Goal: Task Accomplishment & Management: Complete application form

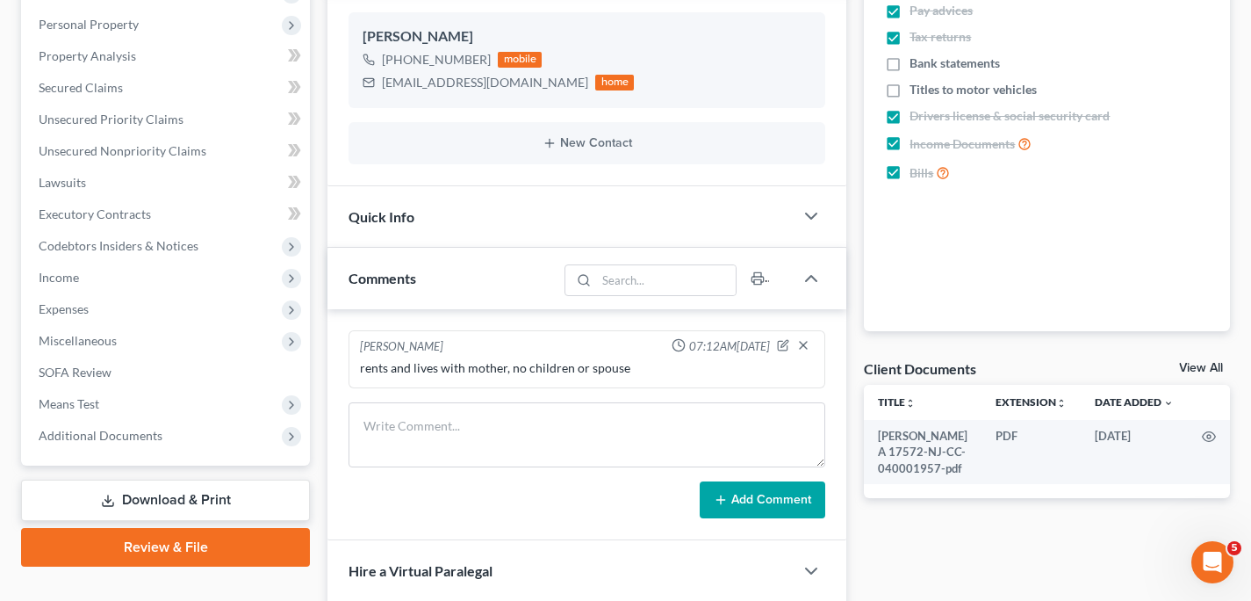
scroll to position [337, 0]
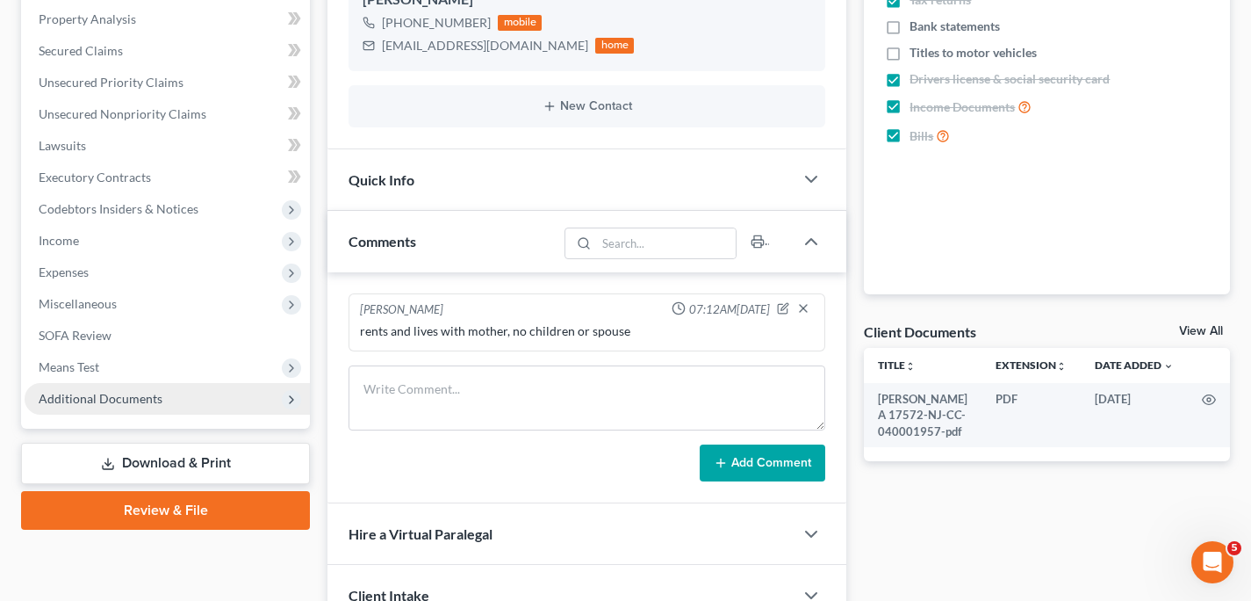
click at [111, 400] on span "Additional Documents" at bounding box center [101, 398] width 124 height 15
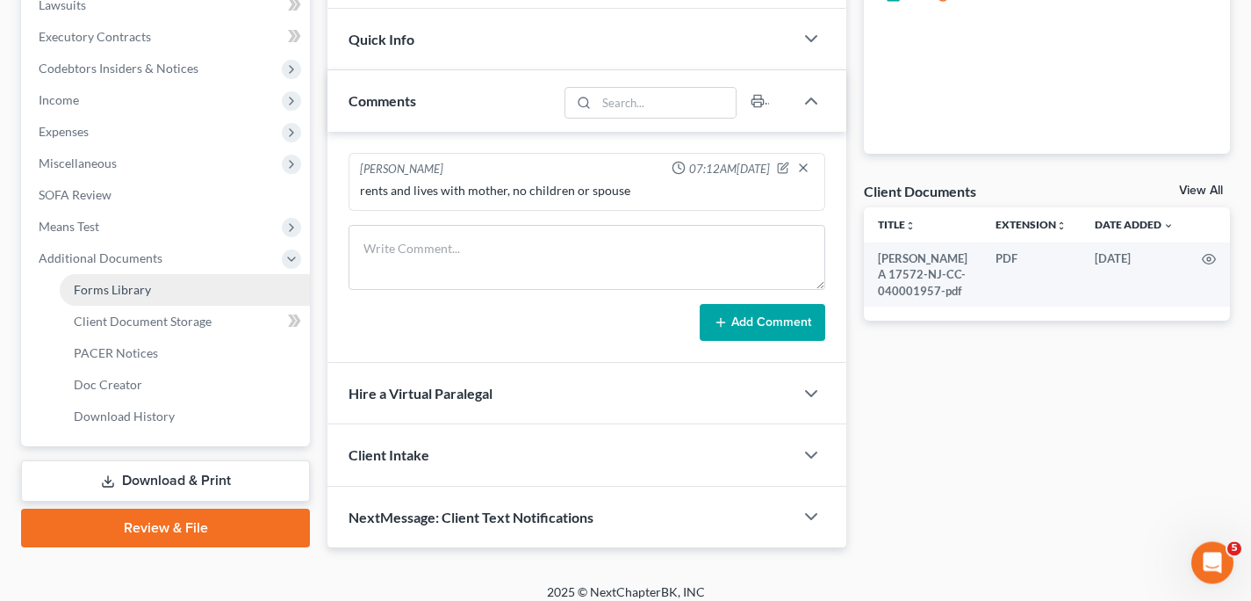
scroll to position [491, 0]
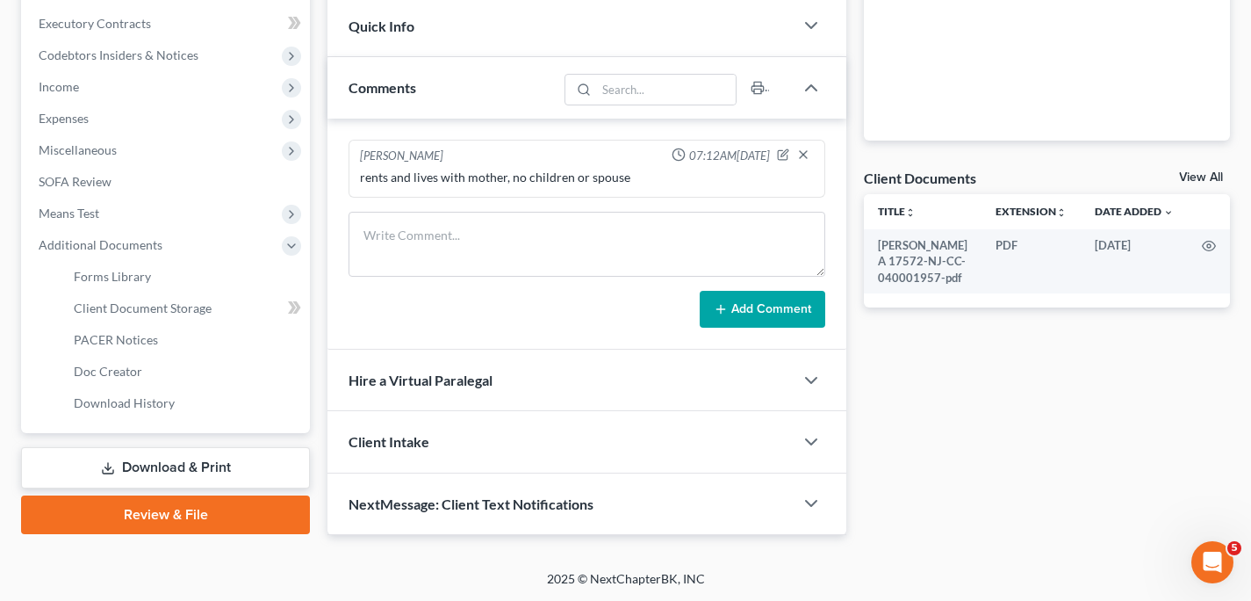
click at [150, 517] on link "Review & File" at bounding box center [165, 514] width 289 height 39
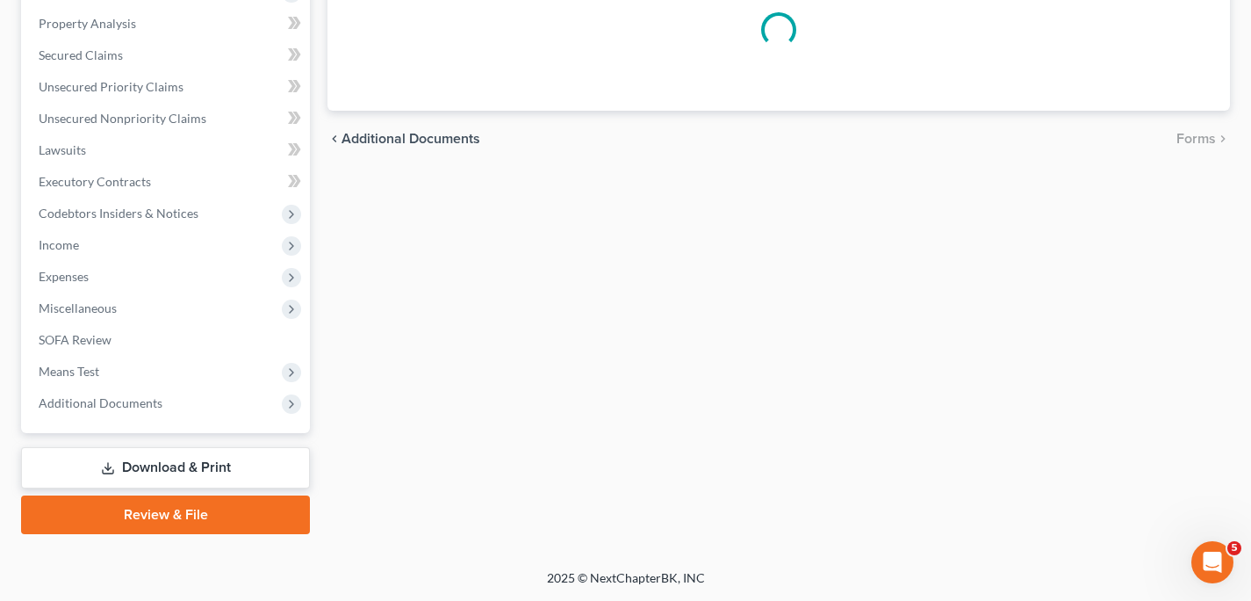
scroll to position [331, 0]
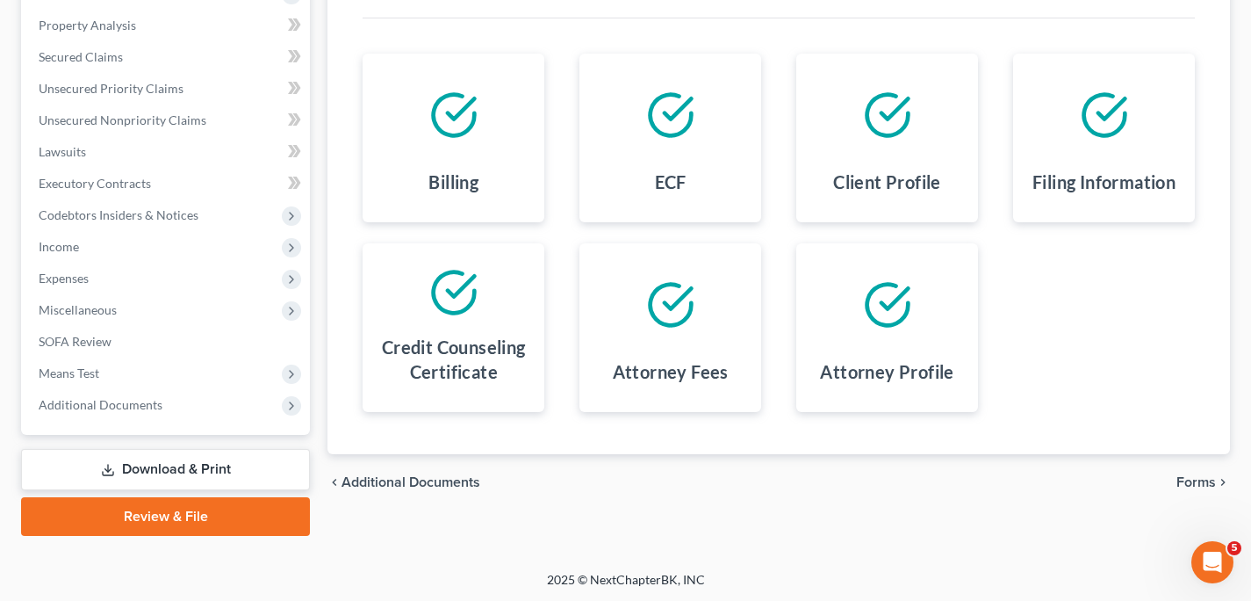
click at [1202, 485] on span "Forms" at bounding box center [1197, 482] width 40 height 14
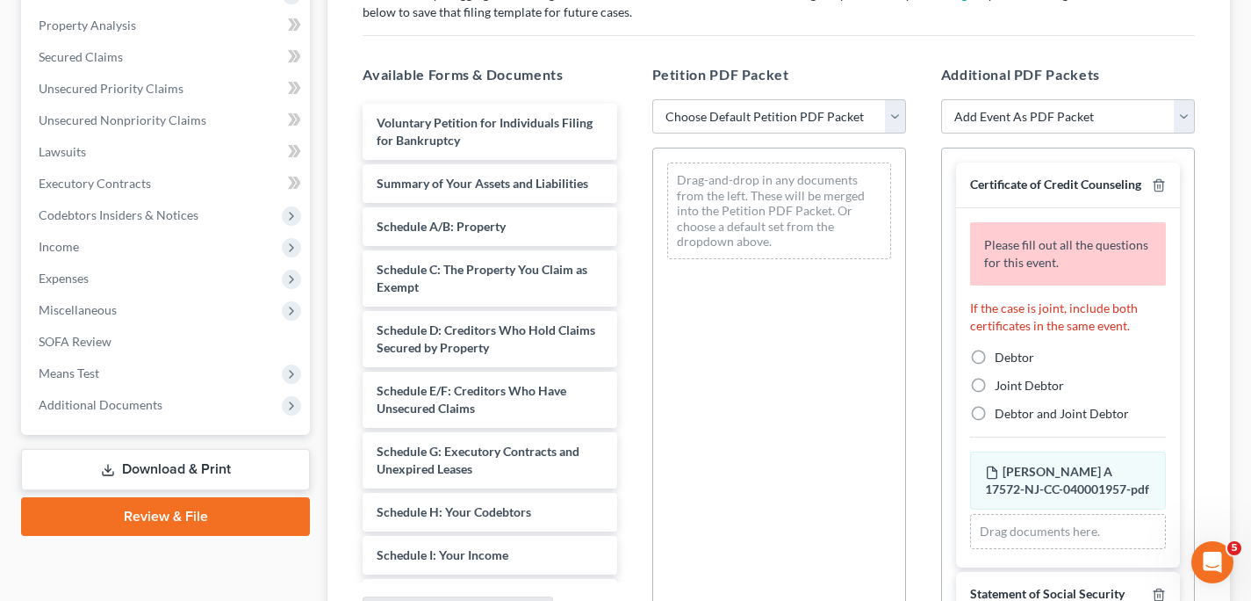
click at [995, 366] on label "Debtor" at bounding box center [1015, 358] width 40 height 18
click at [1002, 360] on input "Debtor" at bounding box center [1007, 354] width 11 height 11
radio input "true"
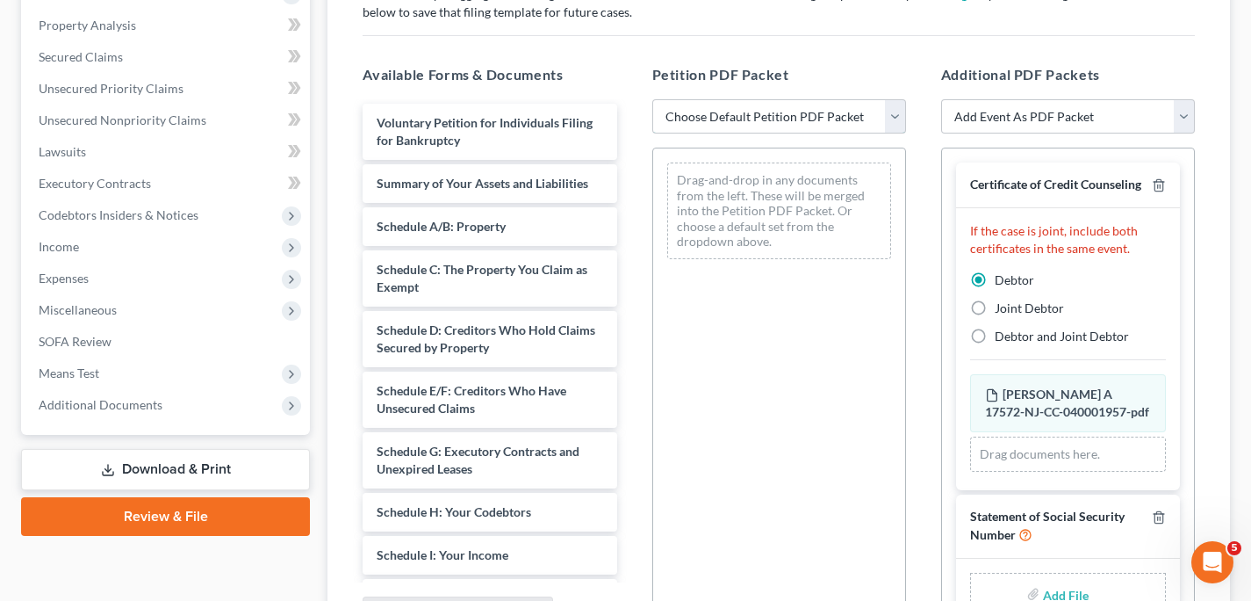
click at [890, 121] on select "Choose Default Petition PDF Packet Complete Bankruptcy Petition (all forms and …" at bounding box center [779, 116] width 254 height 35
select select "0"
click option "Complete Bankruptcy Petition (all forms and schedules)" at bounding box center [0, 0] width 0 height 0
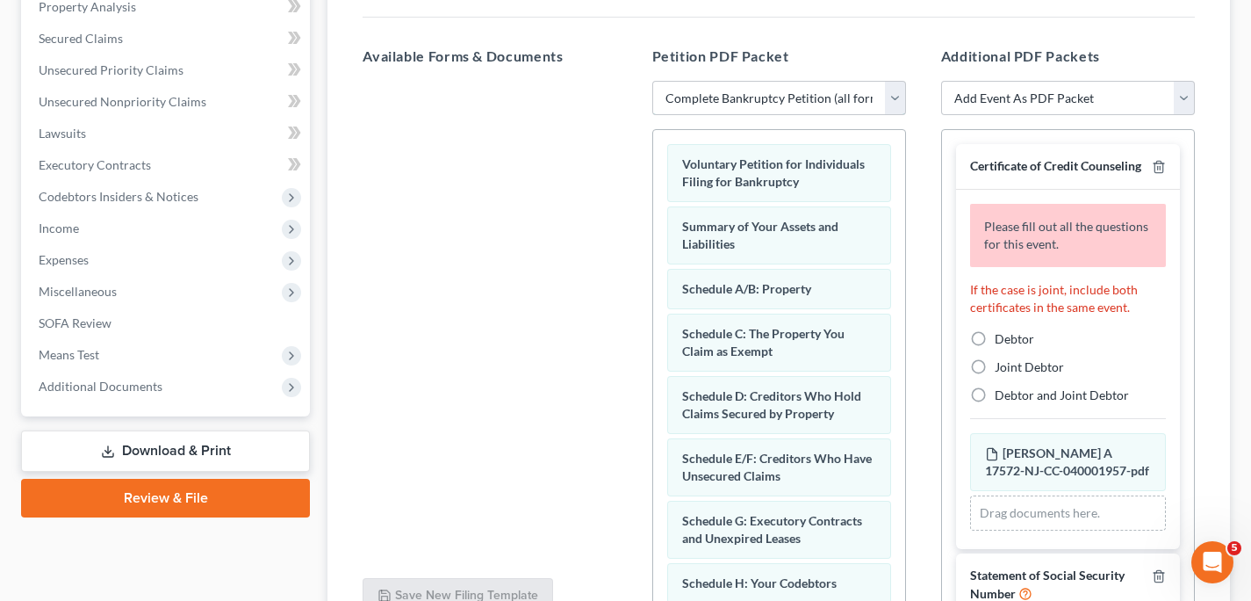
scroll to position [334, 0]
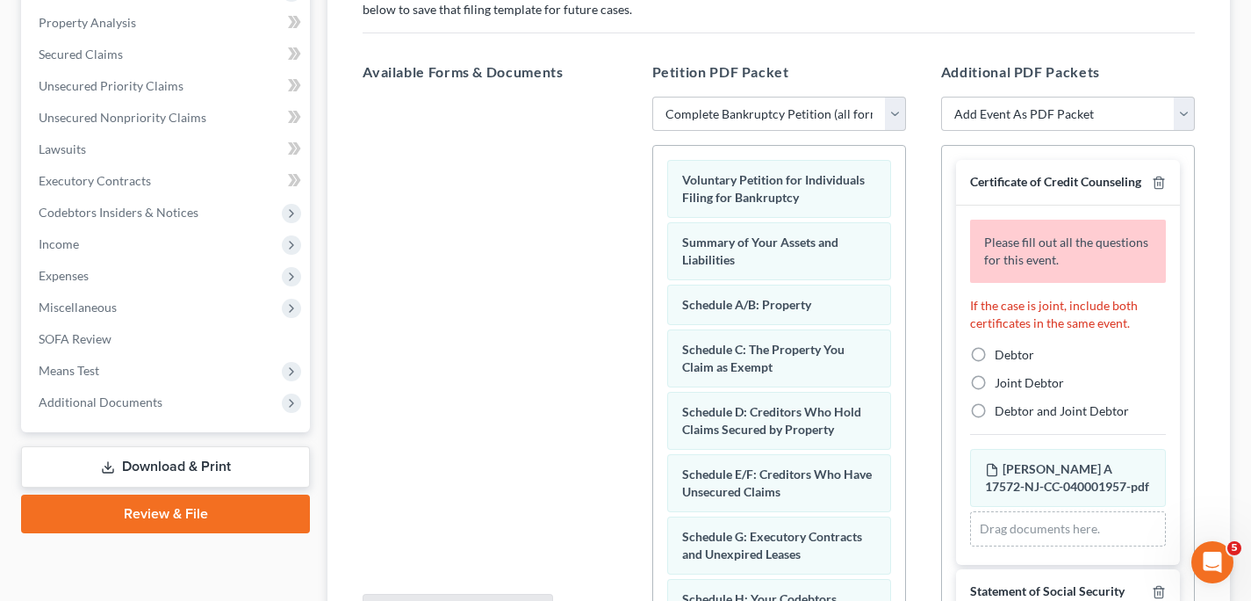
click at [995, 364] on label "Debtor" at bounding box center [1015, 355] width 40 height 18
click at [1002, 357] on input "Debtor" at bounding box center [1007, 351] width 11 height 11
radio input "true"
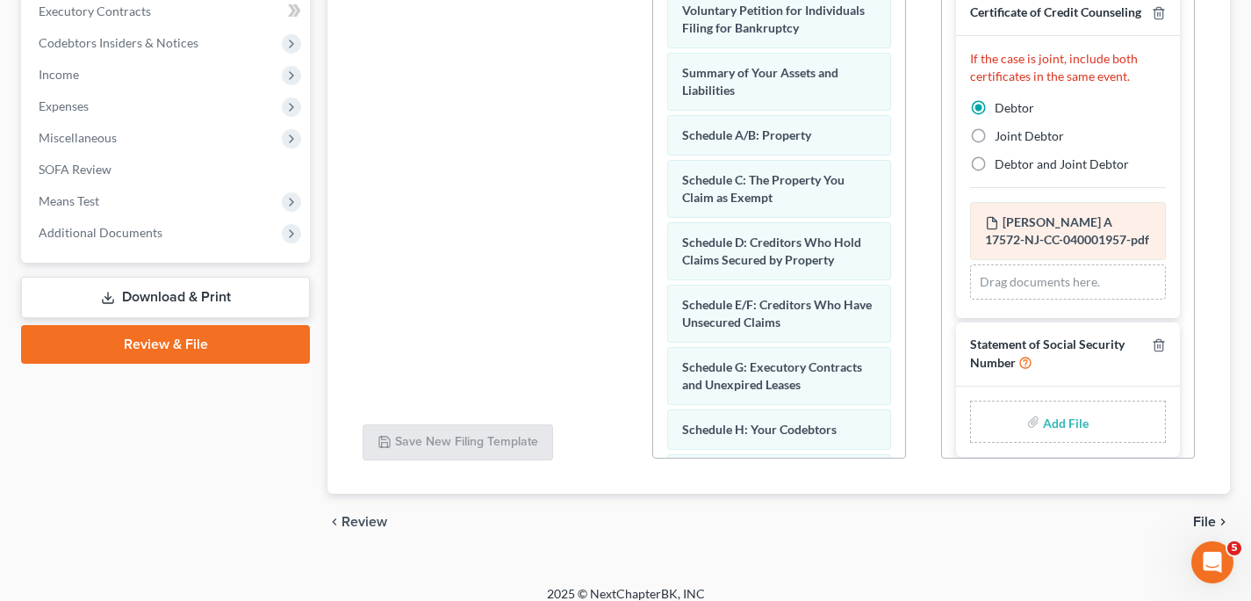
scroll to position [47, 0]
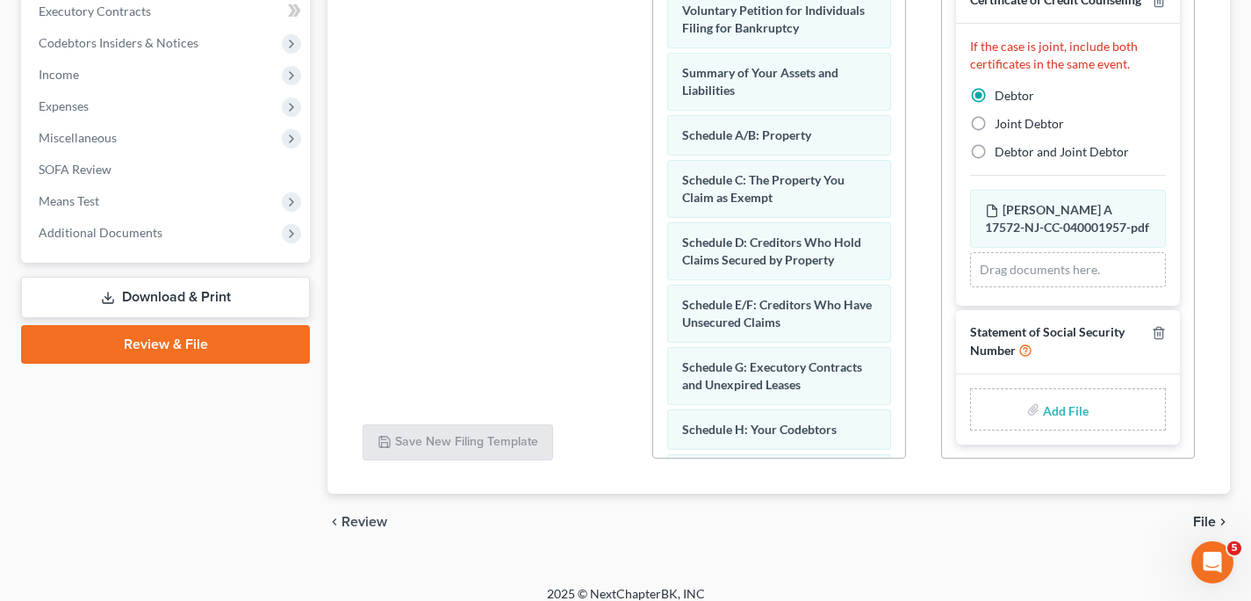
click at [1207, 520] on span "File" at bounding box center [1204, 522] width 23 height 14
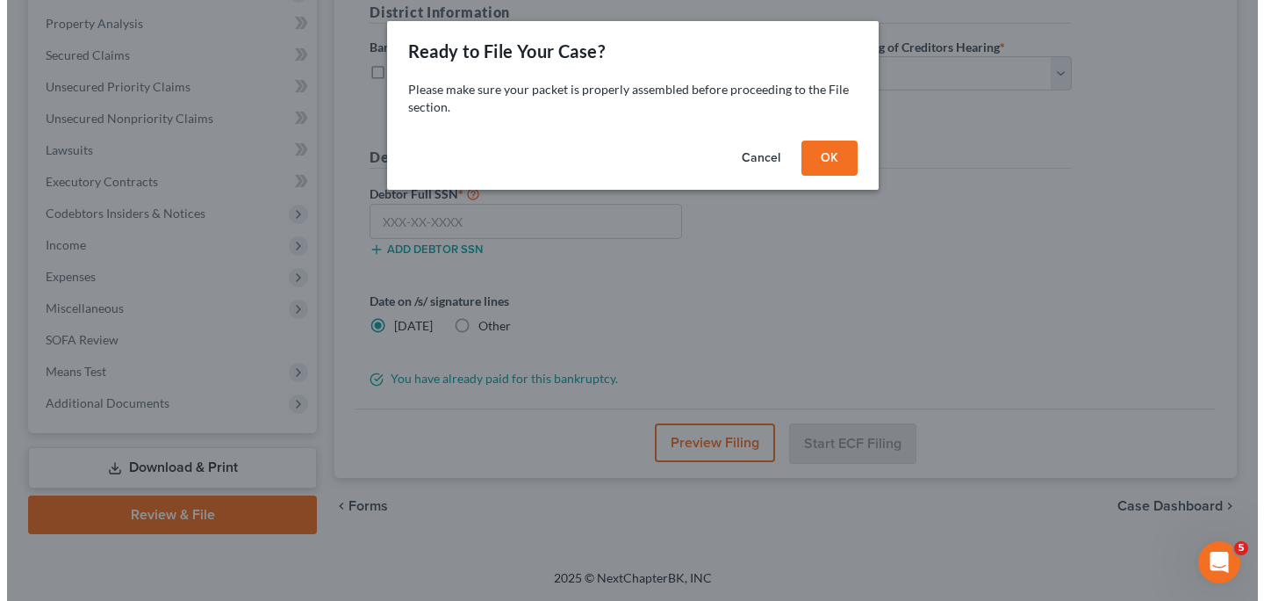
scroll to position [332, 0]
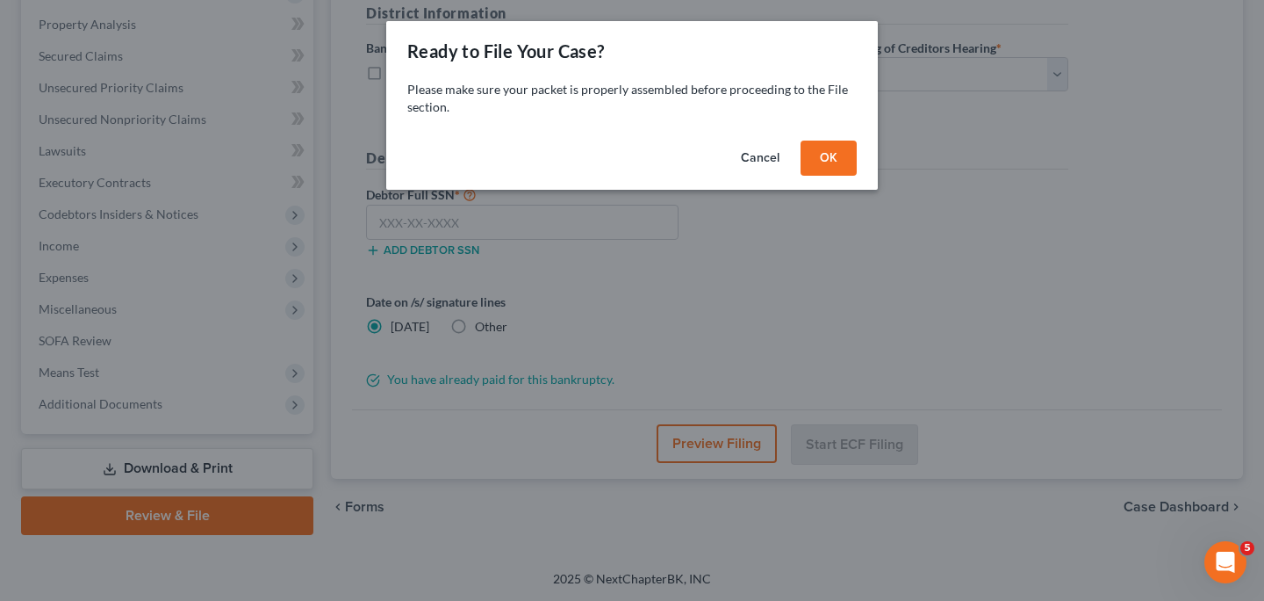
click at [564, 250] on div "Ready to File Your Case? Please make sure your packet is properly assembled bef…" at bounding box center [632, 300] width 1264 height 601
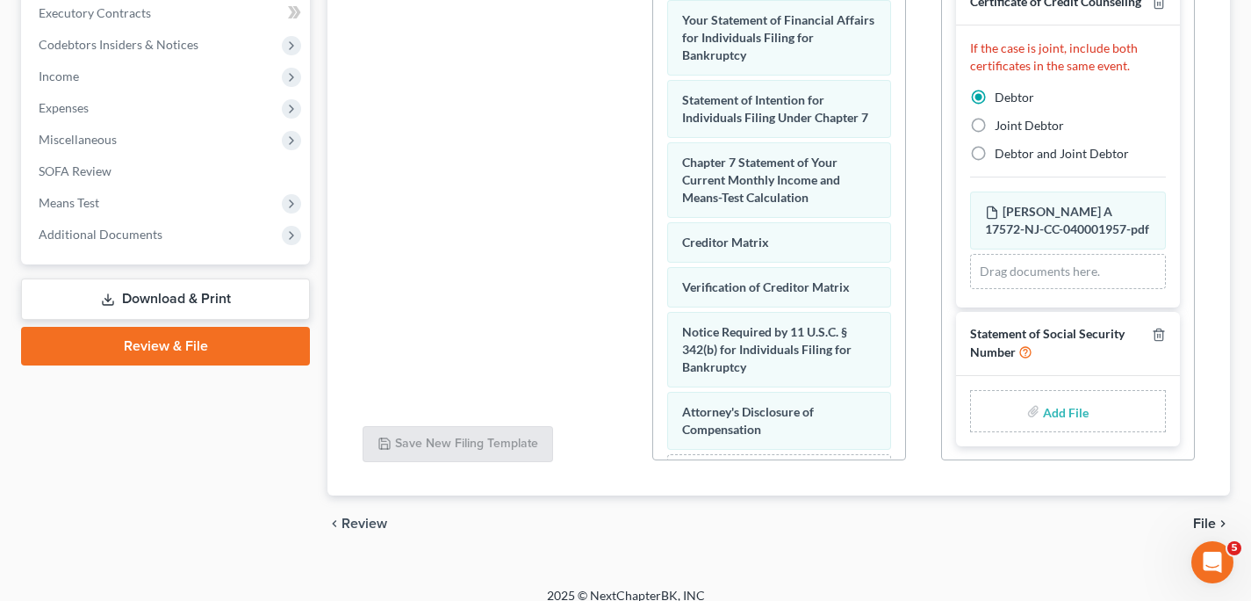
scroll to position [518, 0]
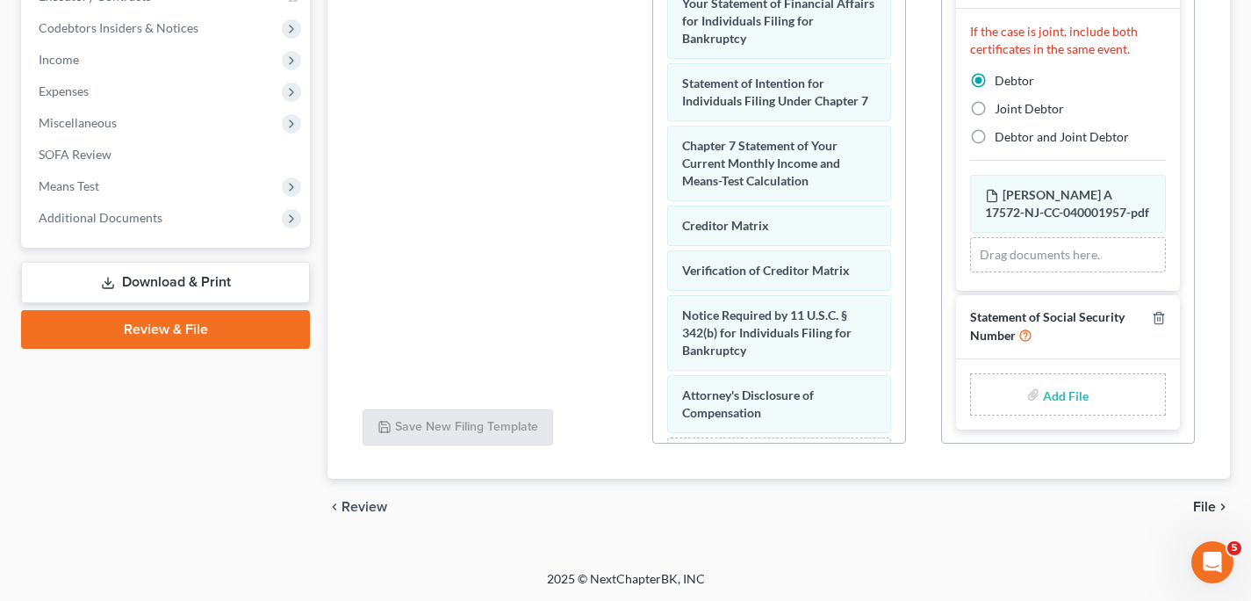
click at [1204, 501] on span "File" at bounding box center [1204, 507] width 23 height 14
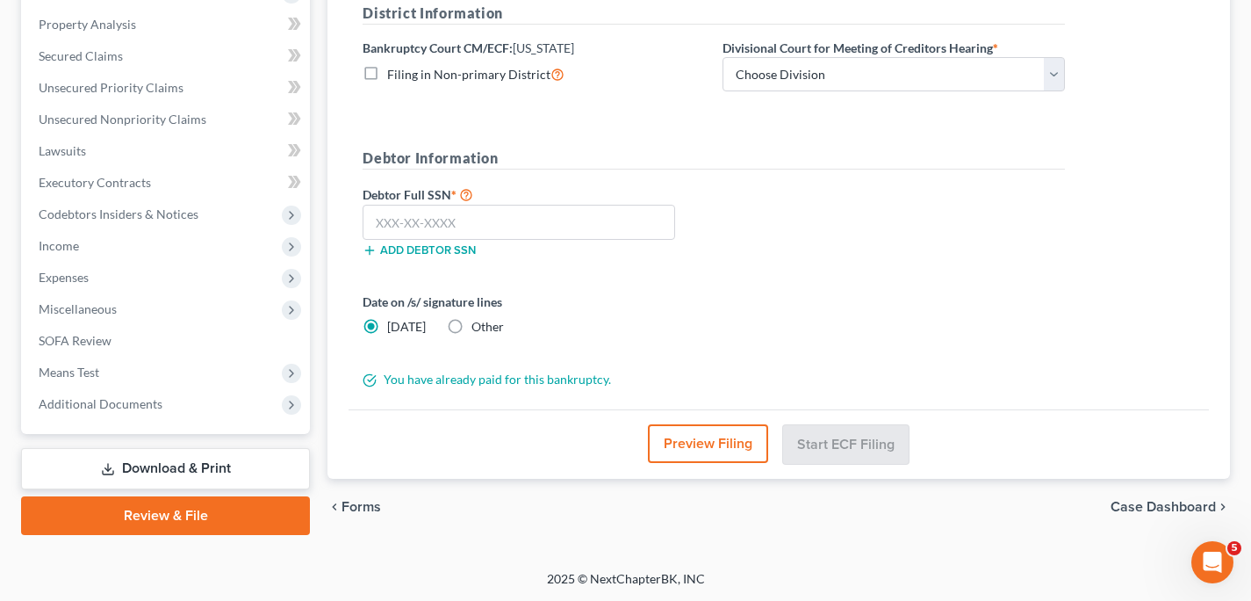
click at [472, 321] on label "Other" at bounding box center [488, 327] width 32 height 18
click at [479, 321] on input "Other" at bounding box center [484, 323] width 11 height 11
radio input "true"
radio input "false"
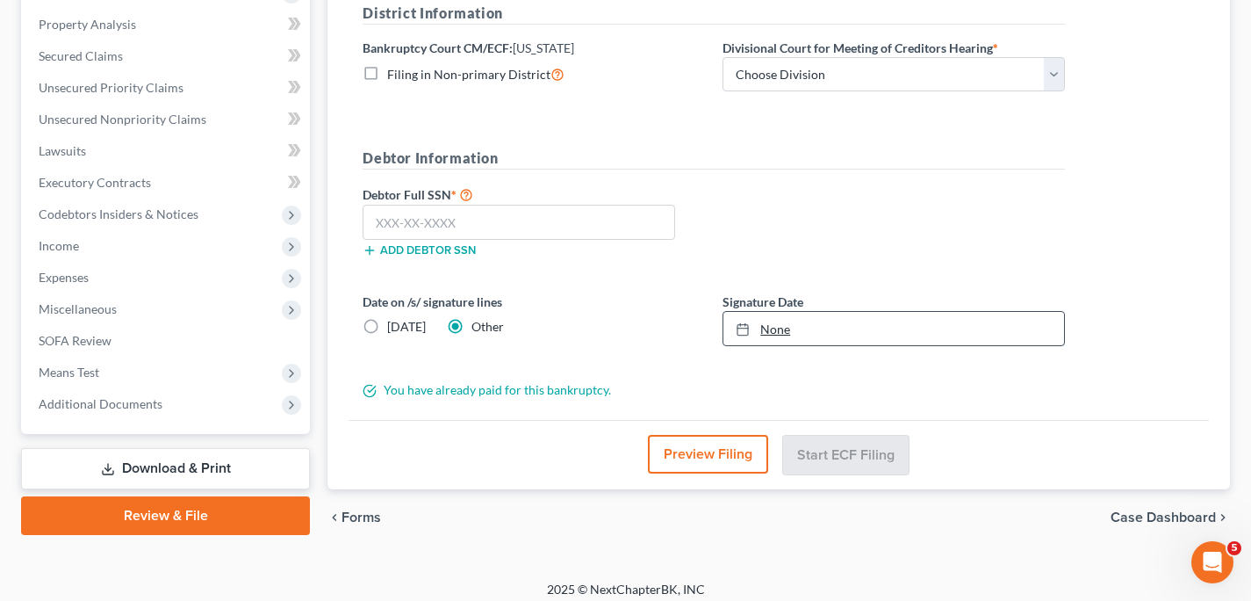
click at [779, 327] on link "None" at bounding box center [894, 328] width 341 height 33
type input "[DATE]"
click at [505, 222] on input "text" at bounding box center [519, 222] width 313 height 35
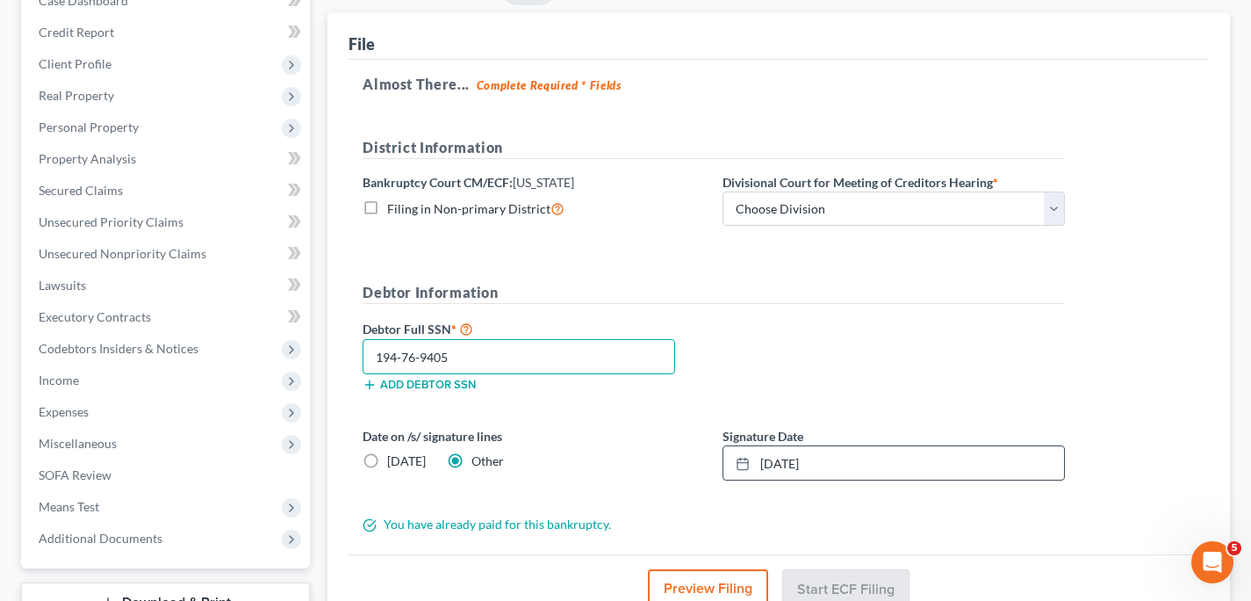
scroll to position [197, 0]
type input "194-76-9405"
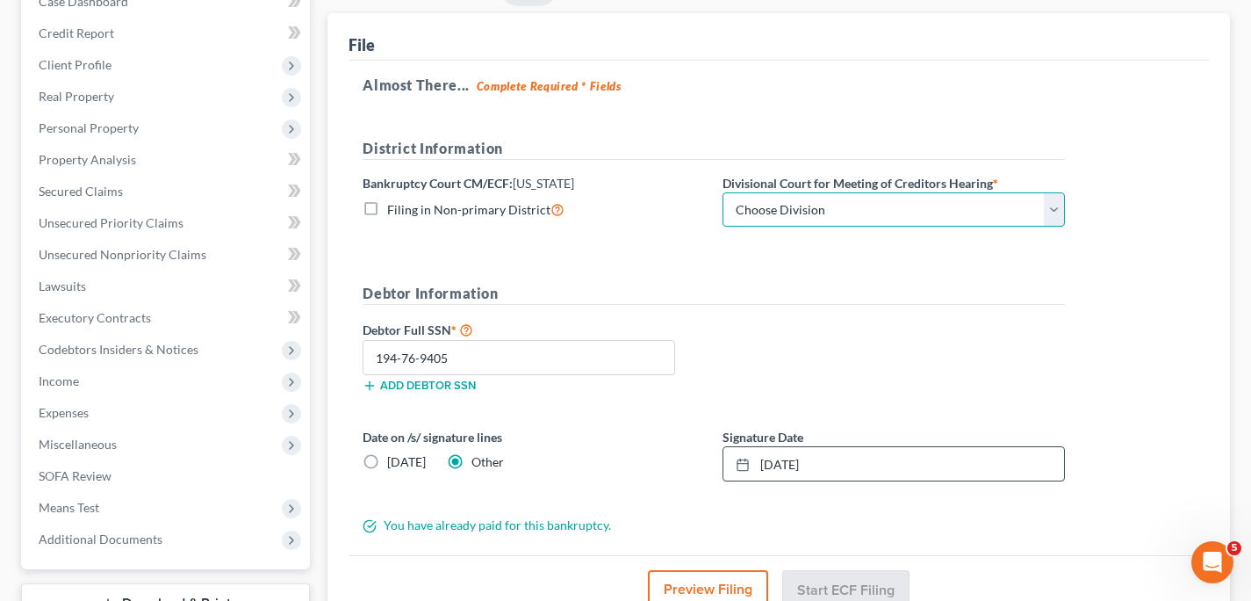
click at [1056, 213] on select "Choose Division [GEOGRAPHIC_DATA] [GEOGRAPHIC_DATA]/[GEOGRAPHIC_DATA] [GEOGRAPH…" at bounding box center [894, 209] width 342 height 35
select select "2"
click option "[GEOGRAPHIC_DATA]" at bounding box center [0, 0] width 0 height 0
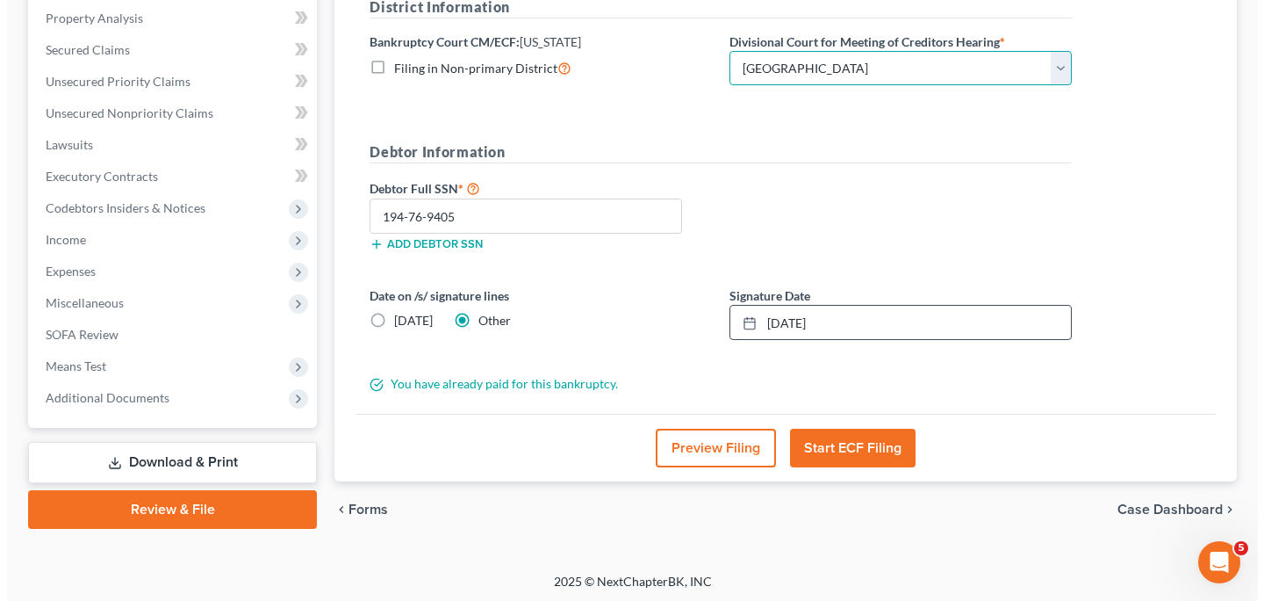
scroll to position [341, 0]
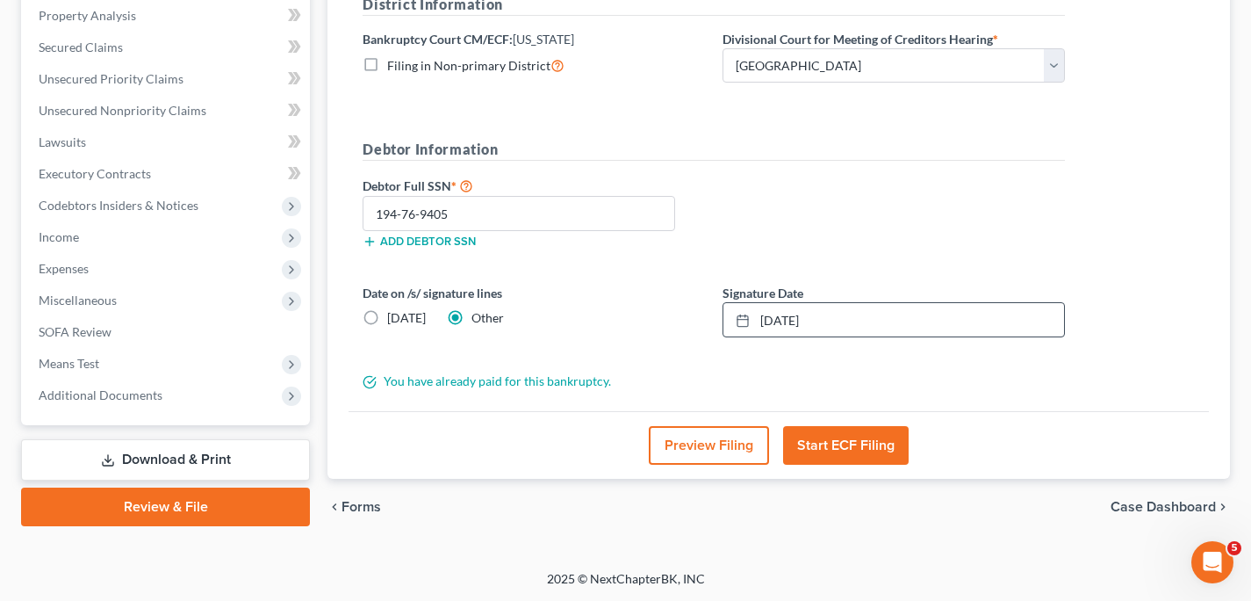
click at [853, 450] on button "Start ECF Filing" at bounding box center [846, 445] width 126 height 39
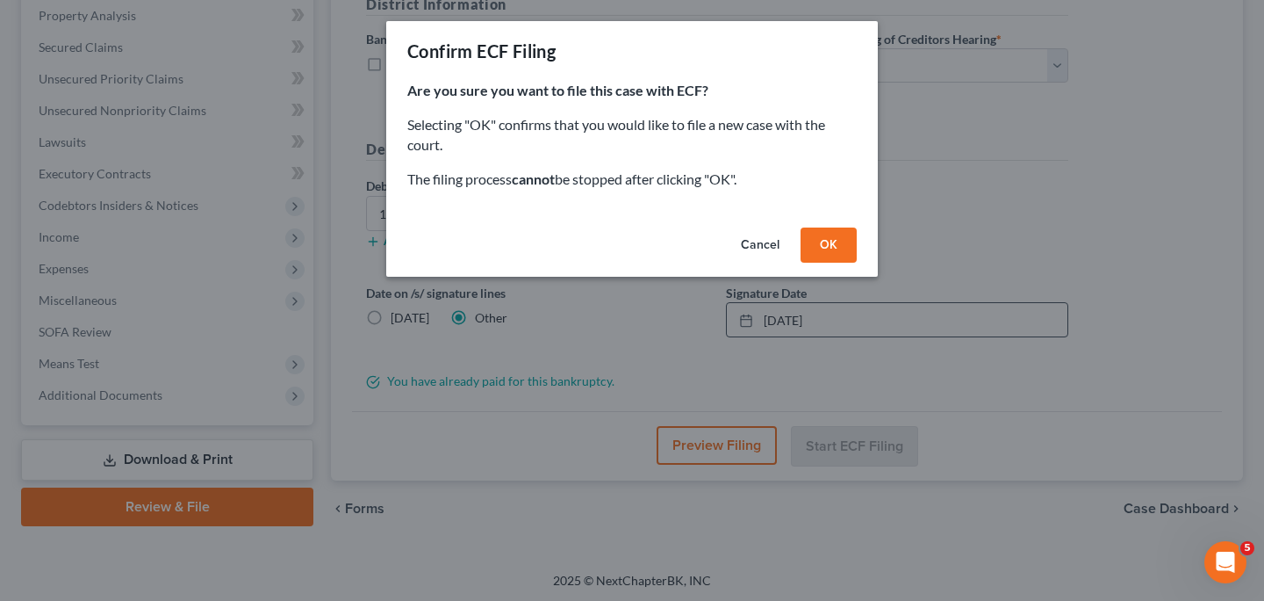
click at [832, 244] on button "OK" at bounding box center [829, 244] width 56 height 35
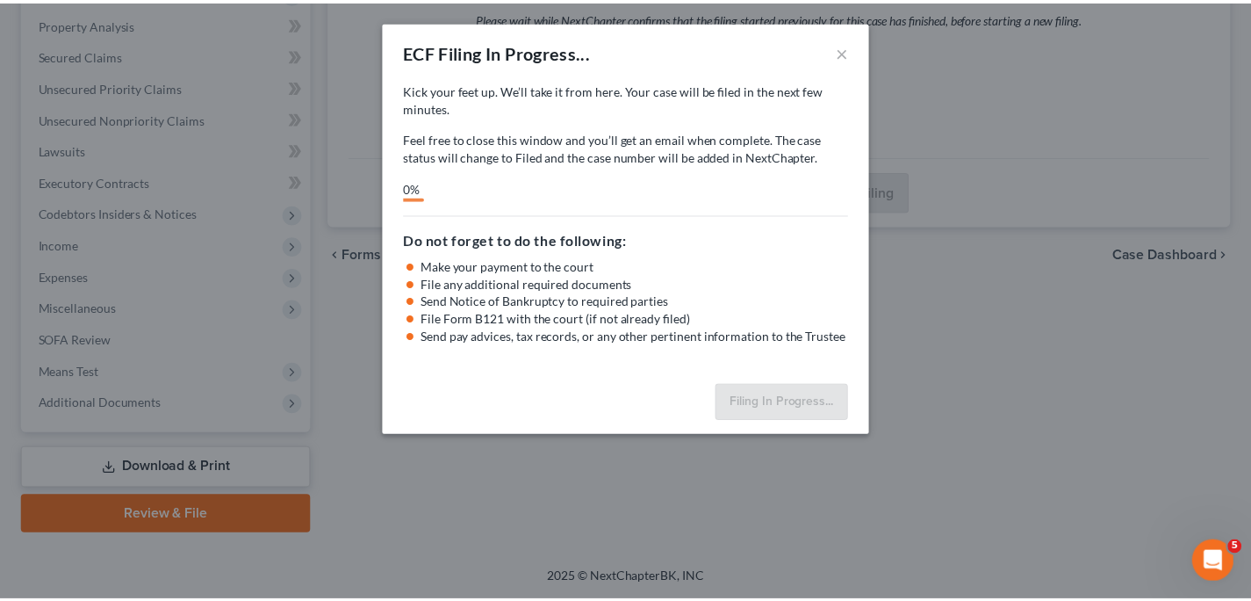
scroll to position [331, 0]
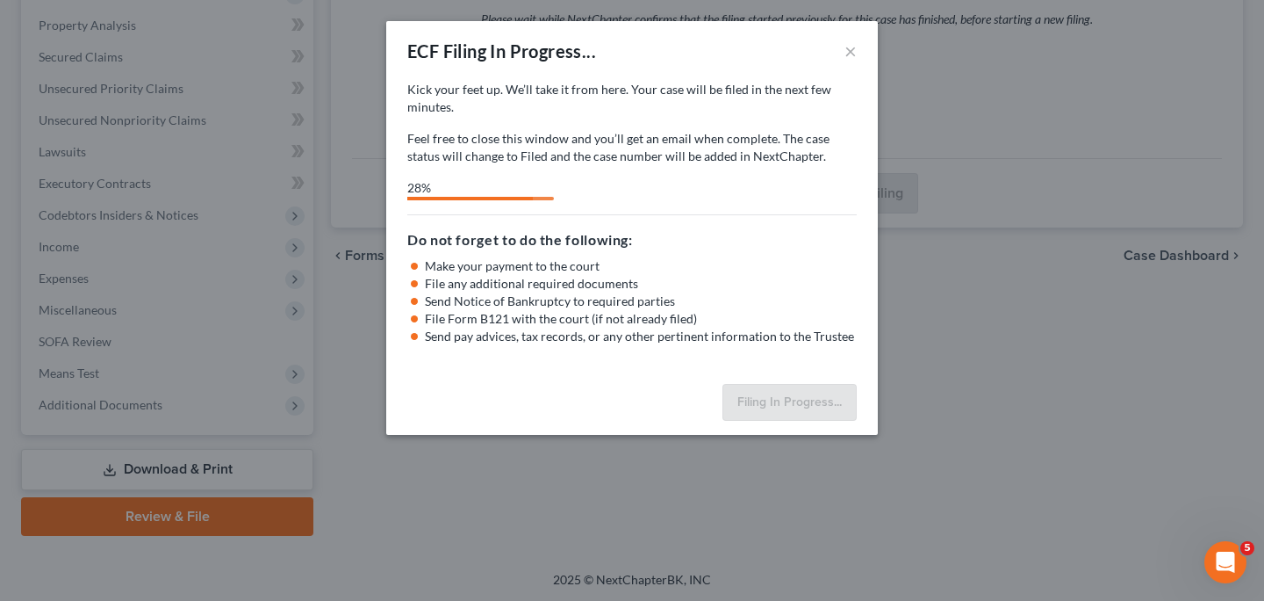
select select "2"
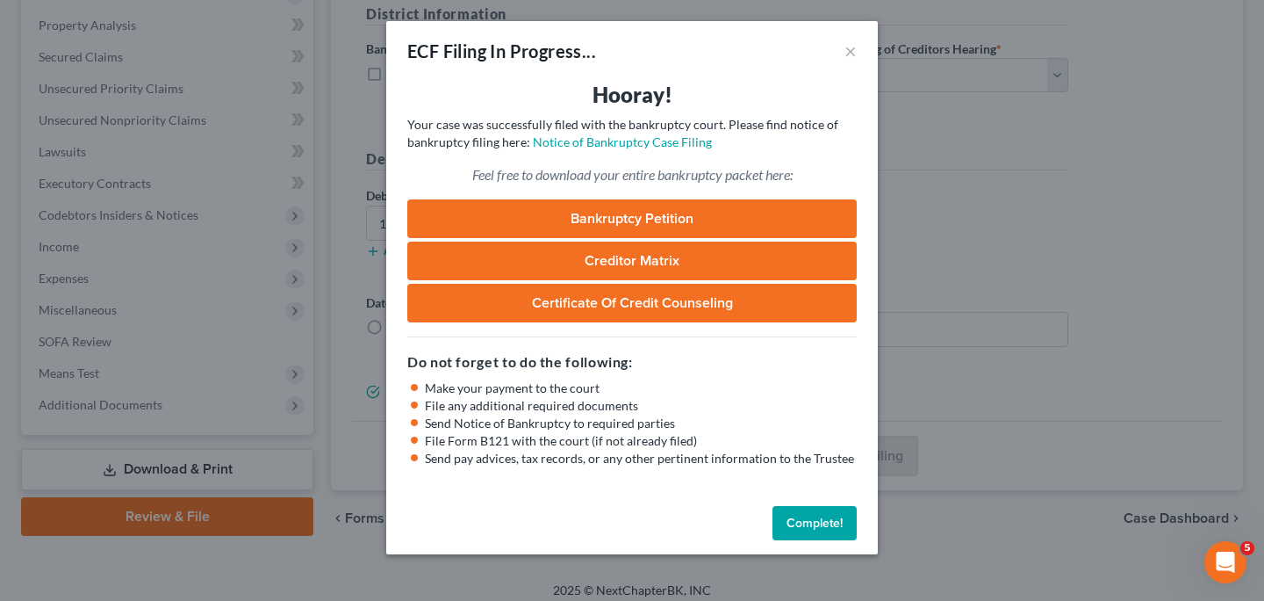
click at [735, 213] on link "Bankruptcy Petition" at bounding box center [632, 218] width 450 height 39
click at [455, 256] on link "Creditor Matrix" at bounding box center [632, 260] width 450 height 39
click at [642, 263] on link "Creditor Matrix" at bounding box center [632, 260] width 450 height 39
click at [854, 52] on button "×" at bounding box center [851, 50] width 12 height 21
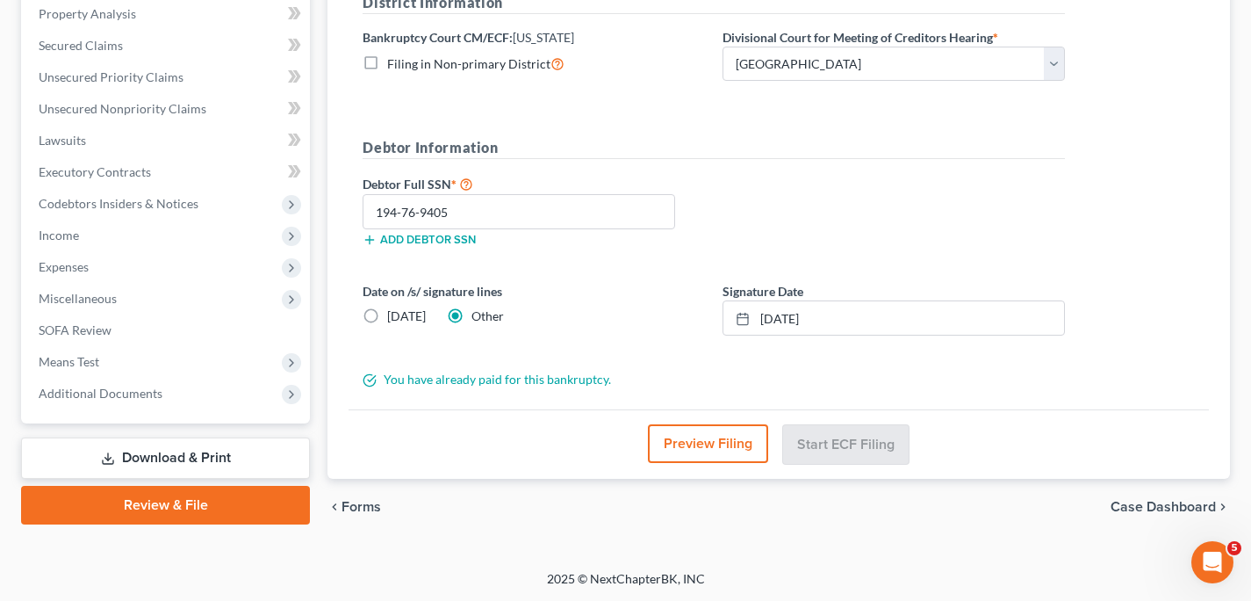
scroll to position [0, 0]
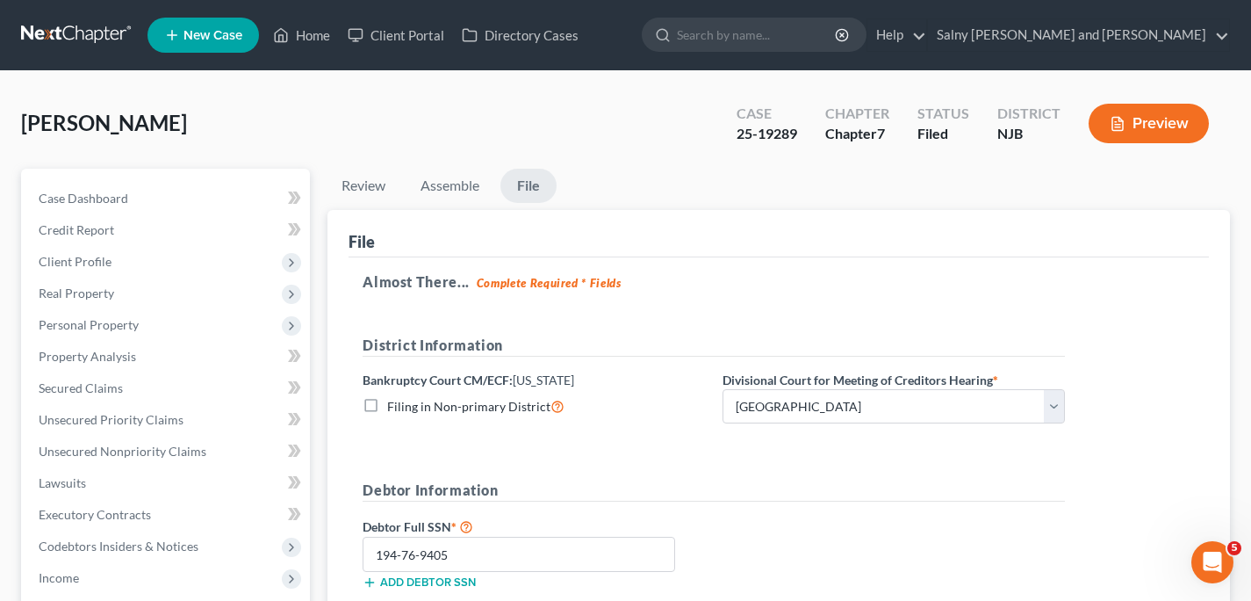
click at [57, 28] on link at bounding box center [77, 35] width 112 height 32
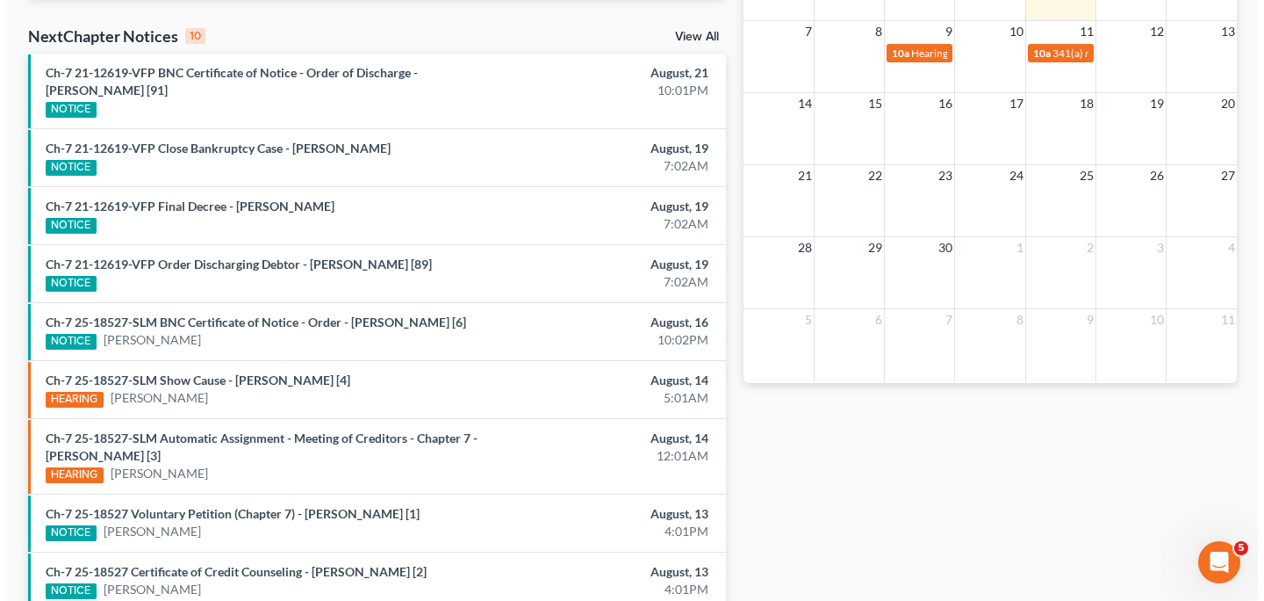
scroll to position [551, 0]
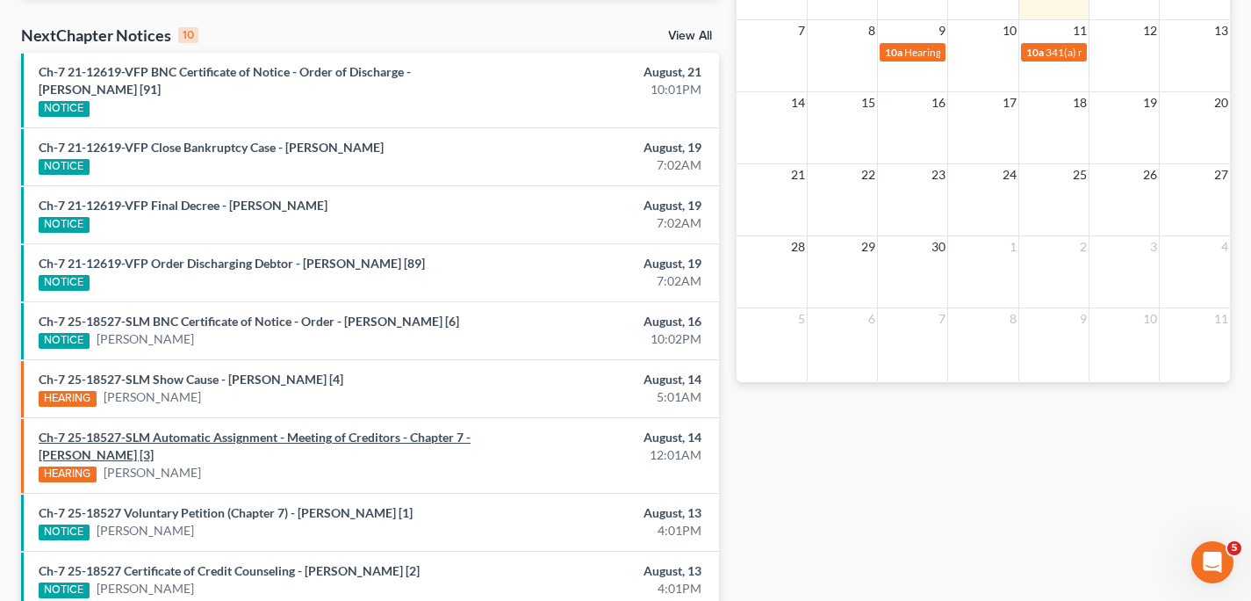
click at [132, 433] on link "Ch-7 25-18527-SLM Automatic Assignment - Meeting of Creditors - Chapter 7 - Chr…" at bounding box center [255, 445] width 432 height 32
